Goal: Information Seeking & Learning: Learn about a topic

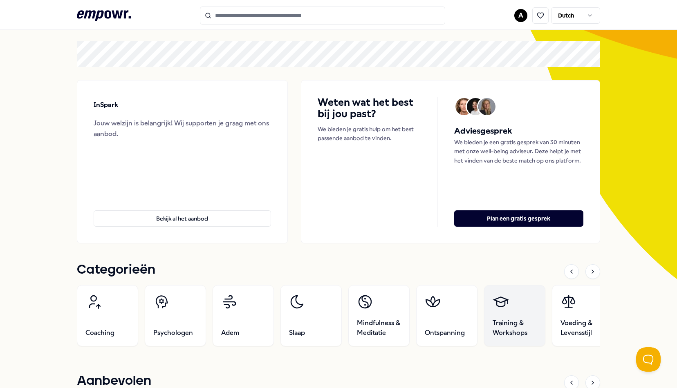
click at [503, 321] on span "Training & Workshops" at bounding box center [515, 328] width 44 height 20
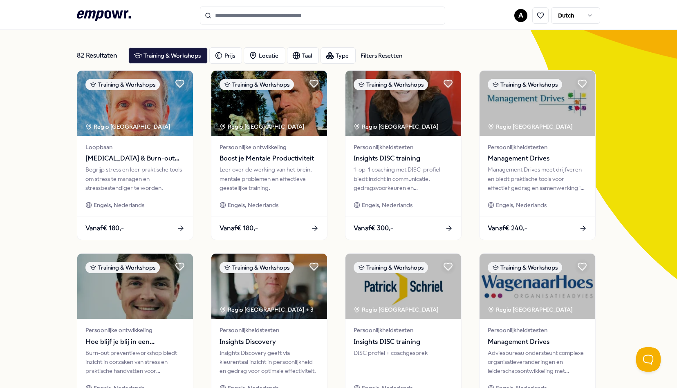
click at [275, 16] on input "Search for products, categories or subcategories" at bounding box center [322, 16] width 245 height 18
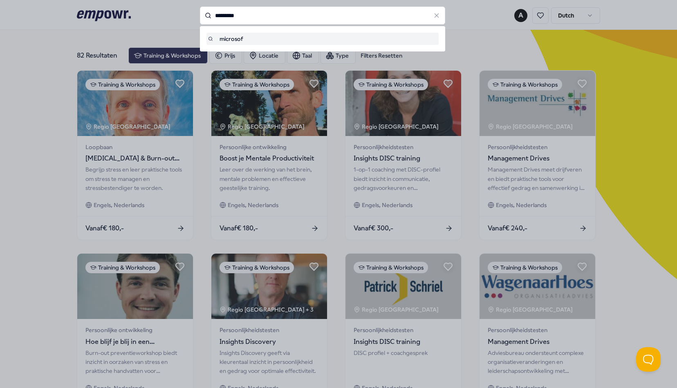
type input "*********"
